Goal: Task Accomplishment & Management: Use online tool/utility

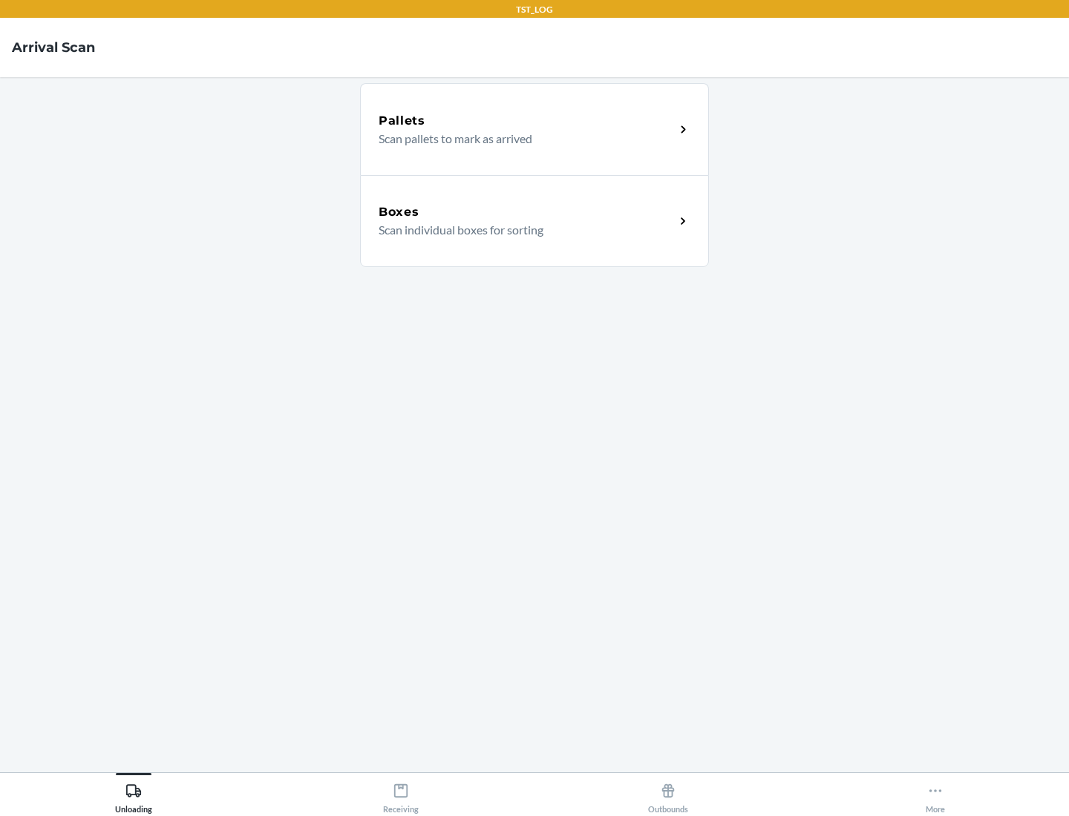
click at [526, 212] on div "Boxes" at bounding box center [526, 212] width 296 height 18
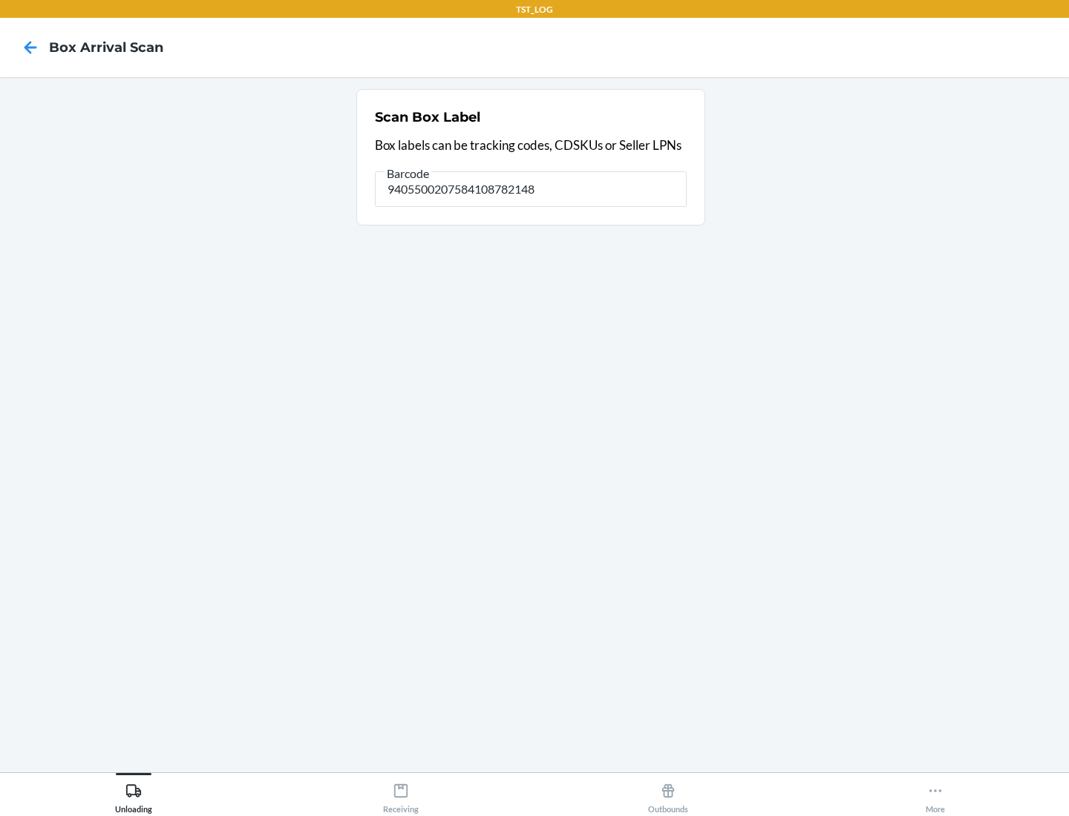
type input "9405500207584108782148"
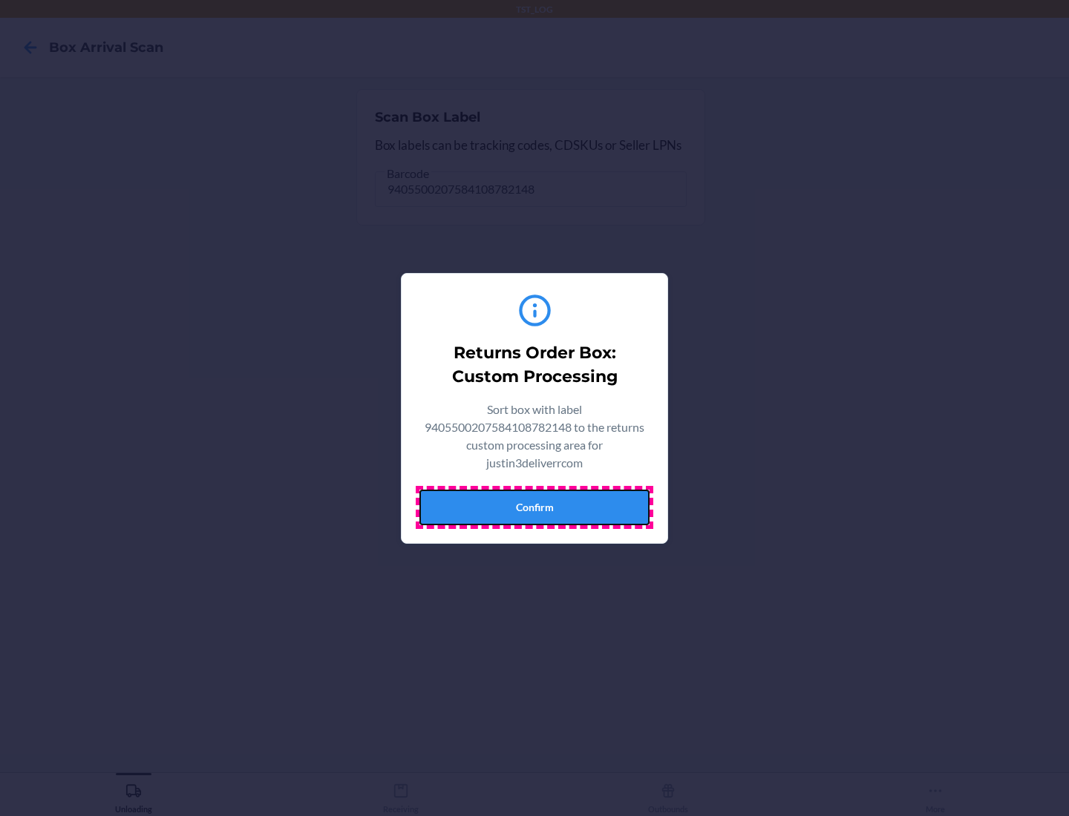
click at [534, 507] on button "Confirm" at bounding box center [534, 508] width 230 height 36
